Goal: Task Accomplishment & Management: Manage account settings

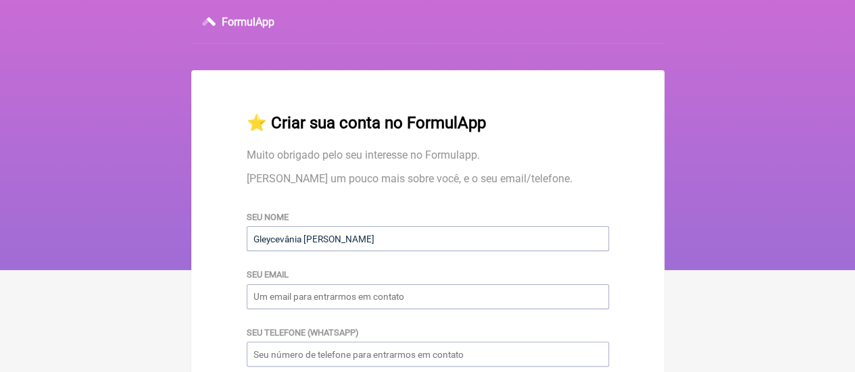
type input "Gleycevânia [PERSON_NAME]"
type input "[EMAIL_ADDRESS][DOMAIN_NAME]"
type input "87996210473"
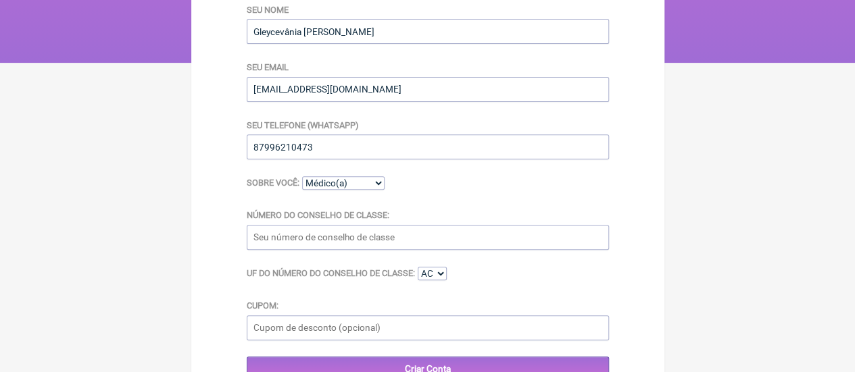
click at [388, 188] on div "Sobre você: Médico(a) Nutricionista Farmaceutico(a) Biomédica(o) Fisioterapeuta…" at bounding box center [428, 184] width 362 height 16
click at [378, 187] on select "Médico(a) Nutricionista Farmaceutico(a) Biomédica(o) Fisioterapeuta Enfermeira(…" at bounding box center [343, 183] width 82 height 14
select select "Nutricionista"
click at [302, 180] on select "Médico(a) Nutricionista Farmaceutico(a) Biomédica(o) Fisioterapeuta Enfermeira(…" at bounding box center [343, 183] width 82 height 14
click at [339, 250] on input "Número do Conselho de Classe:" at bounding box center [428, 237] width 362 height 25
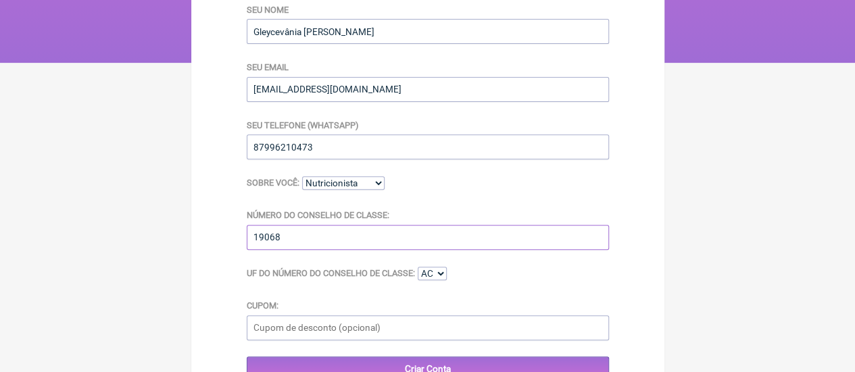
type input "19068"
click at [436, 274] on select "AC AL AP AM BA CE DF ES GO MA MT MS MG PA PB PR PE PI RJ RN RS RO RR SC SP SE TO" at bounding box center [432, 274] width 29 height 14
select select "PE"
click at [419, 270] on select "AC AL AP AM BA CE DF ES GO MA MT MS MG PA PB PR PE PI RJ RN RS RO RR SC SP SE TO" at bounding box center [432, 274] width 29 height 14
click at [459, 363] on input "Criar Conta" at bounding box center [428, 369] width 362 height 25
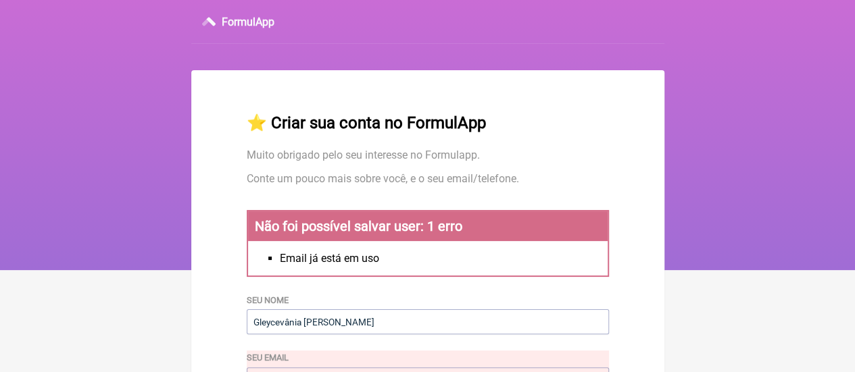
click at [255, 11] on div "FormulApp" at bounding box center [427, 22] width 473 height 44
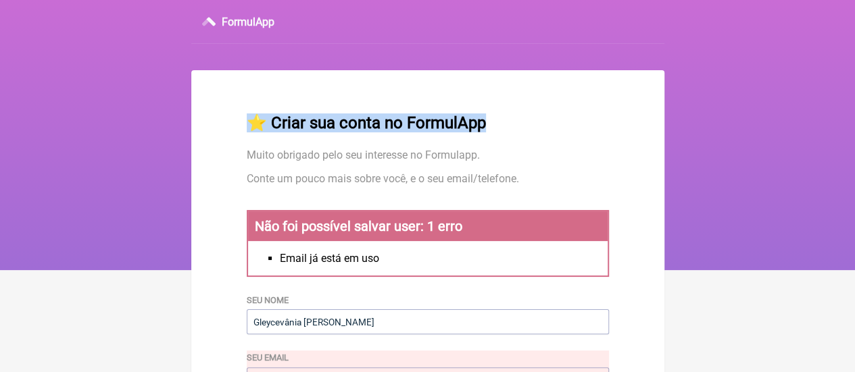
drag, startPoint x: 615, startPoint y: 124, endPoint x: 848, endPoint y: 202, distance: 245.8
click at [848, 202] on div "FormulApp ⭐️ Criar sua conta no FormulApp Muito obrigado pelo seu interesse no …" at bounding box center [427, 135] width 855 height 270
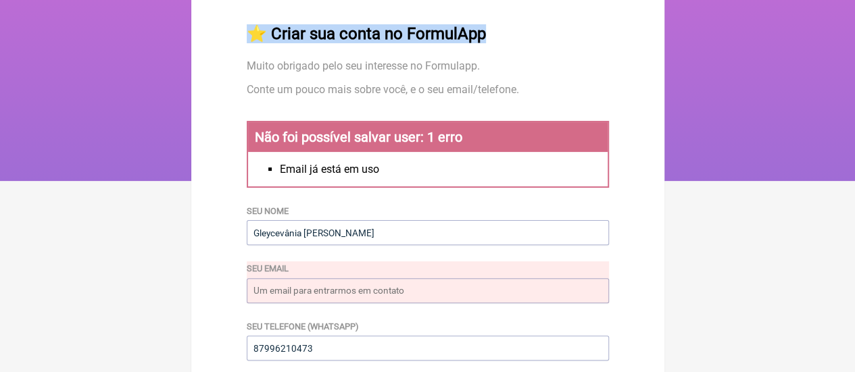
scroll to position [155, 0]
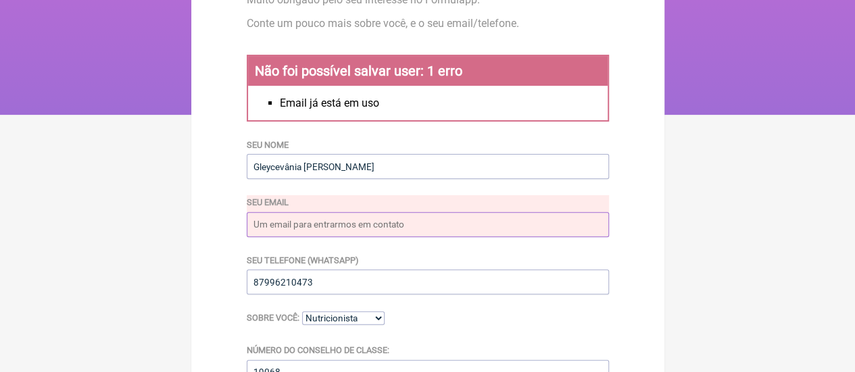
click at [410, 237] on input "Seu email" at bounding box center [428, 224] width 362 height 25
type input "[EMAIL_ADDRESS][DOMAIN_NAME]"
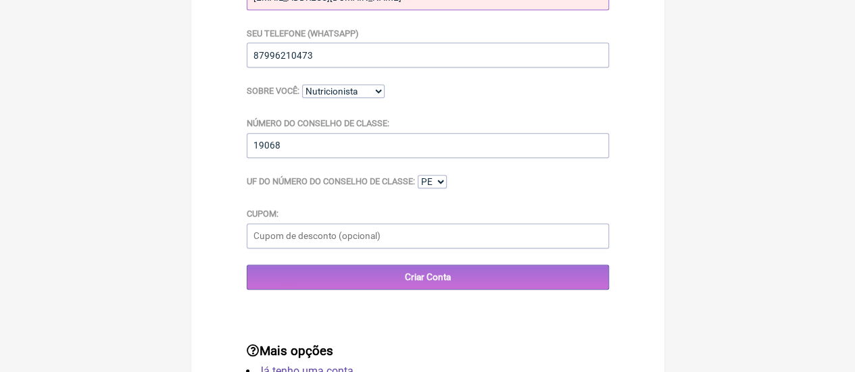
scroll to position [441, 0]
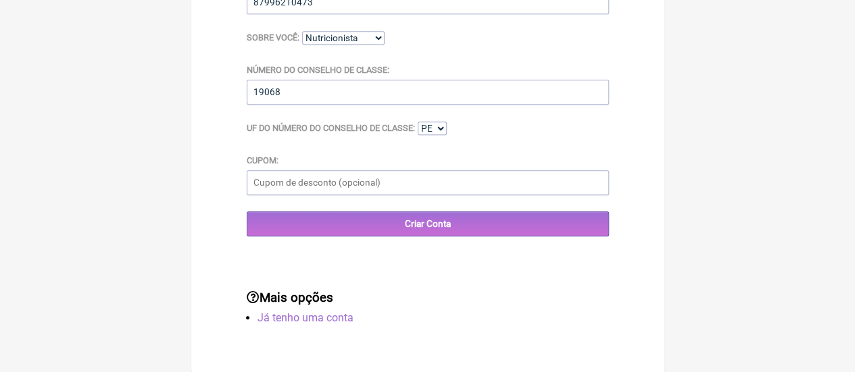
click at [289, 316] on link "Já tenho uma conta" at bounding box center [305, 318] width 96 height 13
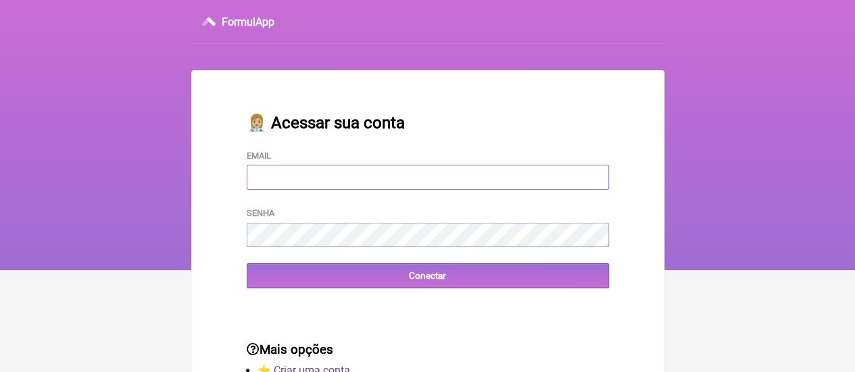
click at [343, 176] on input "Email" at bounding box center [428, 177] width 362 height 25
type input "[EMAIL_ADDRESS][DOMAIN_NAME]"
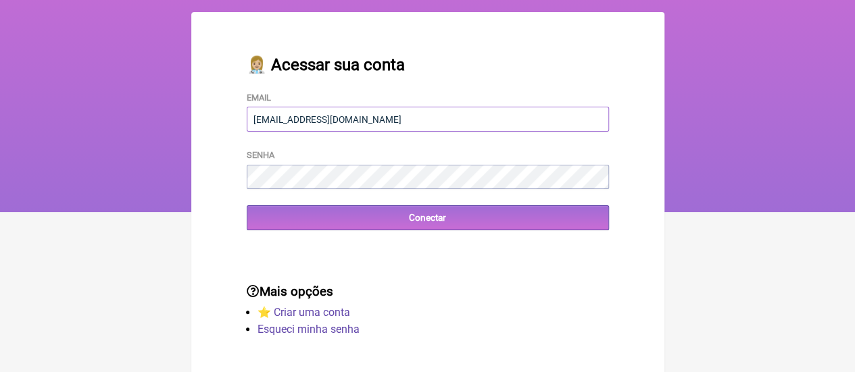
scroll to position [75, 0]
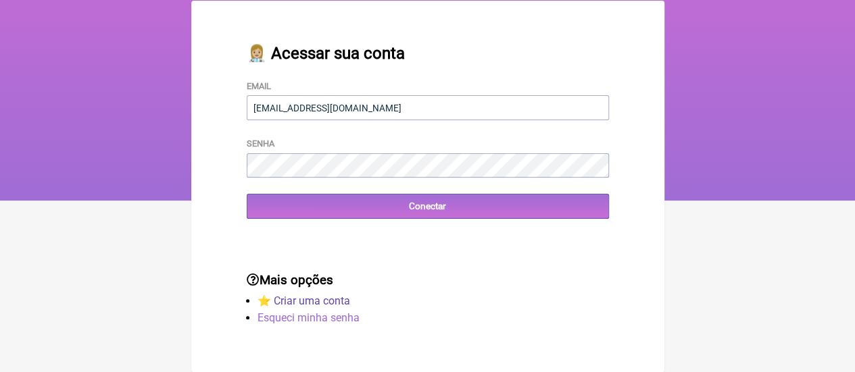
click at [284, 324] on link "Esqueci minha senha" at bounding box center [308, 318] width 102 height 13
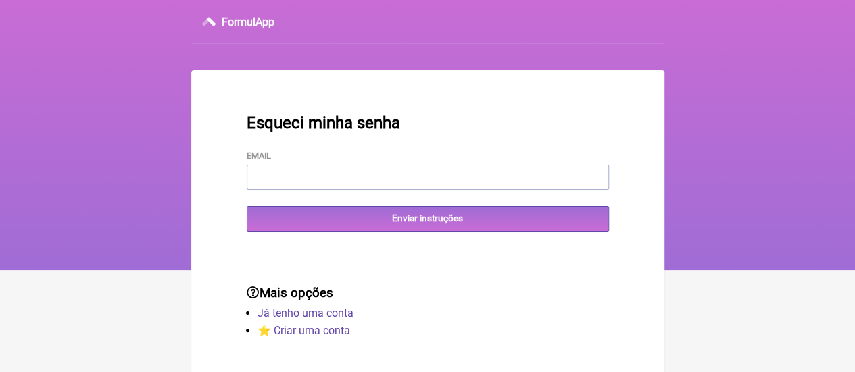
click at [359, 191] on form "Email Enviar instruções" at bounding box center [428, 190] width 362 height 83
click at [353, 173] on input "Email" at bounding box center [428, 177] width 362 height 25
type input "[EMAIL_ADDRESS][DOMAIN_NAME]"
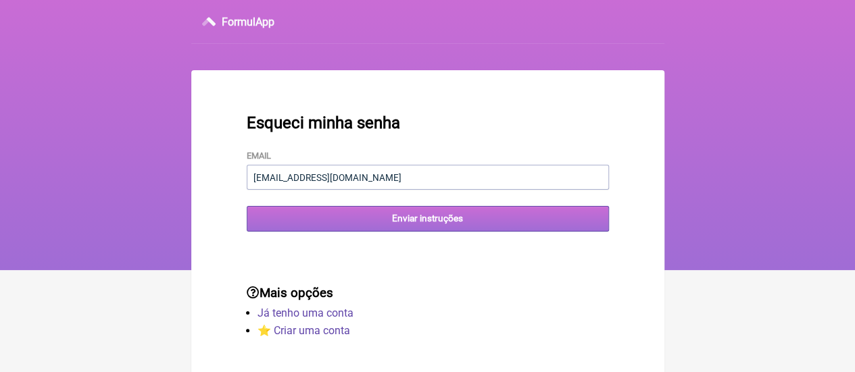
click at [370, 225] on input "Enviar instruções" at bounding box center [428, 218] width 362 height 25
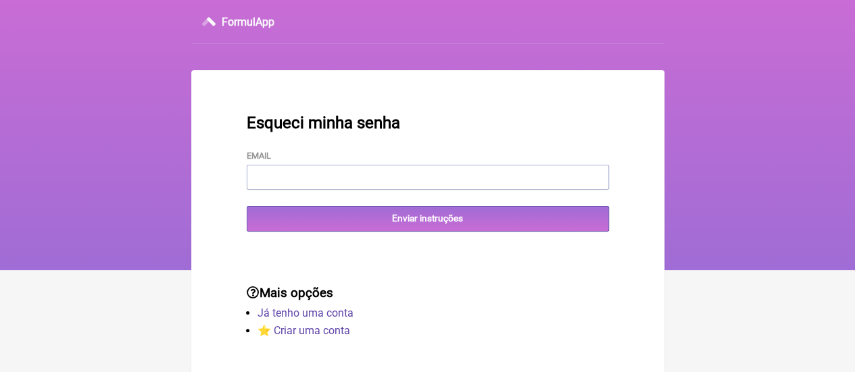
scroll to position [15, 0]
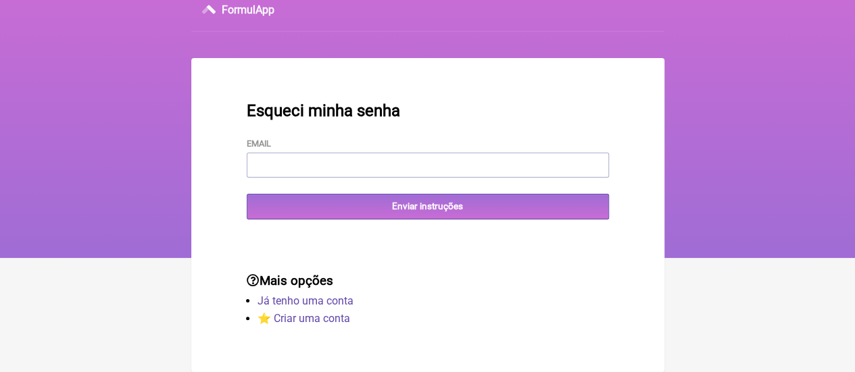
scroll to position [75, 0]
